Goal: Information Seeking & Learning: Learn about a topic

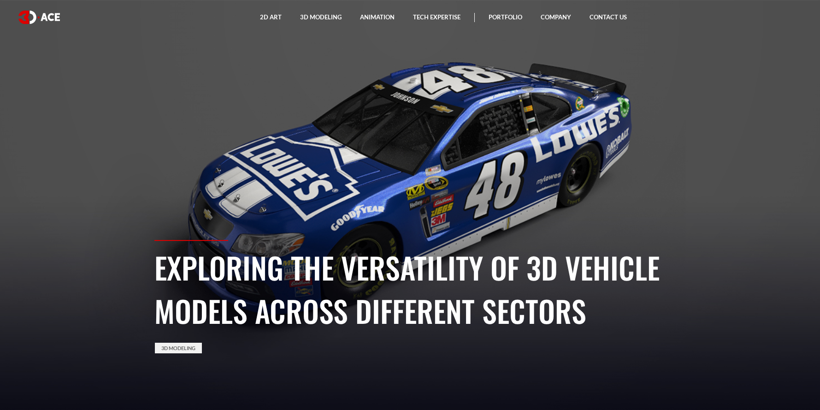
drag, startPoint x: 422, startPoint y: 164, endPoint x: 404, endPoint y: 172, distance: 20.2
click at [418, 168] on section "Exploring the Versatility of 3D Vehicle Models Across Different Sectors 3D Mode…" at bounding box center [410, 205] width 820 height 410
click at [183, 345] on link "3D Modeling" at bounding box center [178, 348] width 47 height 11
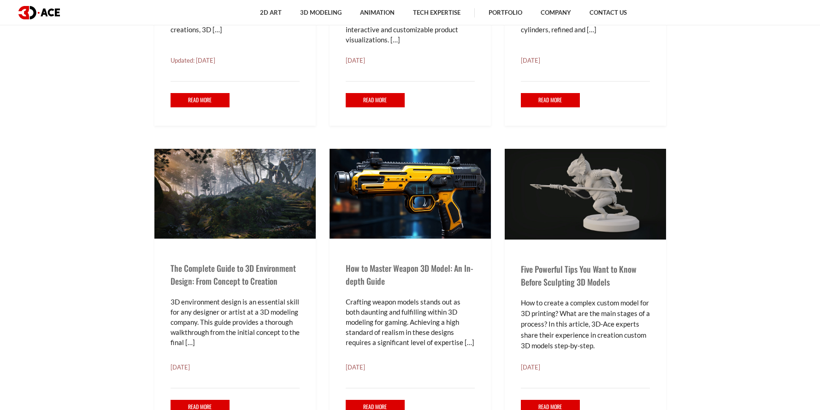
scroll to position [953, 0]
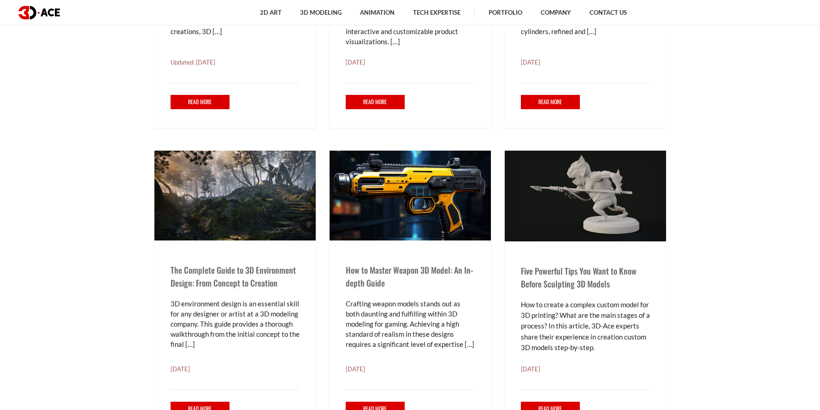
click at [397, 344] on p "Crafting weapon models stands out as both daunting and fulfilling within 3D mod…" at bounding box center [410, 324] width 129 height 51
click at [387, 402] on link "Read More" at bounding box center [375, 409] width 59 height 14
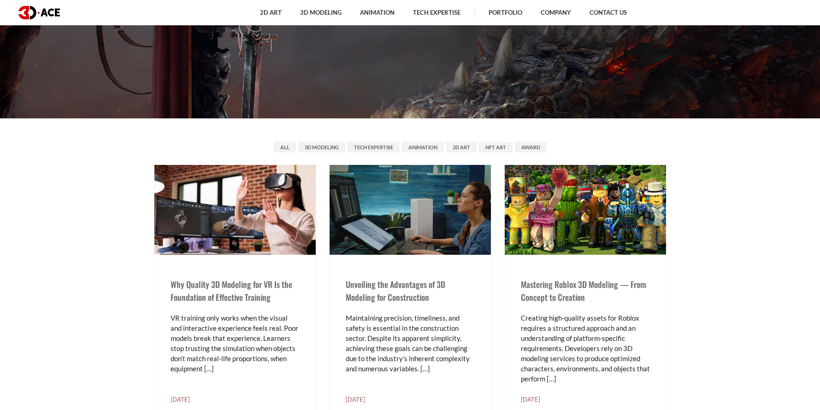
scroll to position [0, 0]
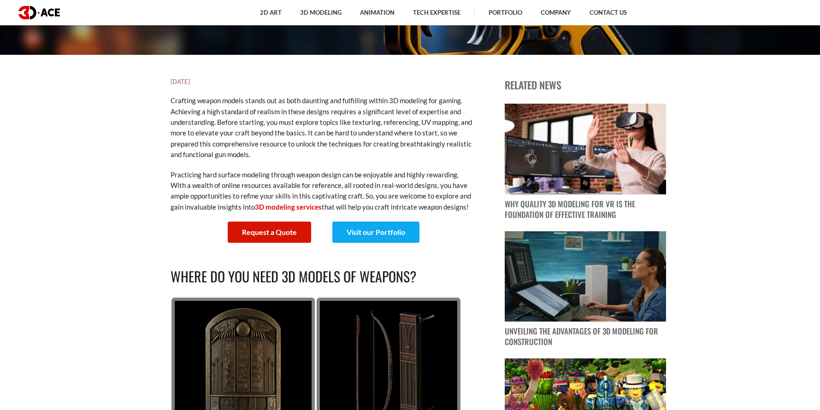
scroll to position [41, 0]
